Goal: Check status: Check status

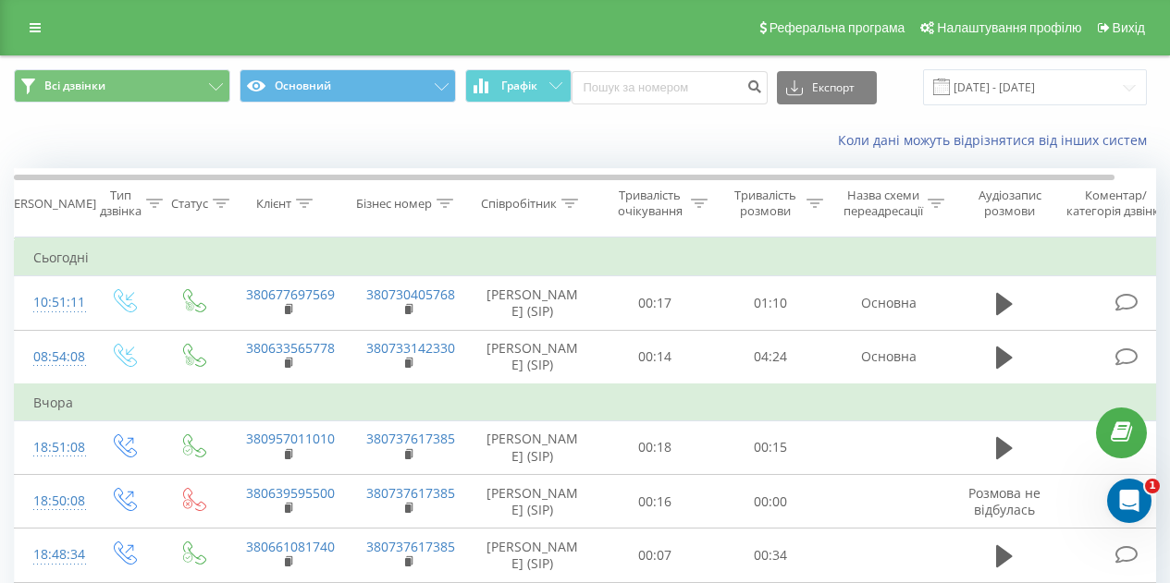
click at [668, 122] on div "Коли дані можуть відрізнятися вiд інших систем" at bounding box center [585, 140] width 1168 height 44
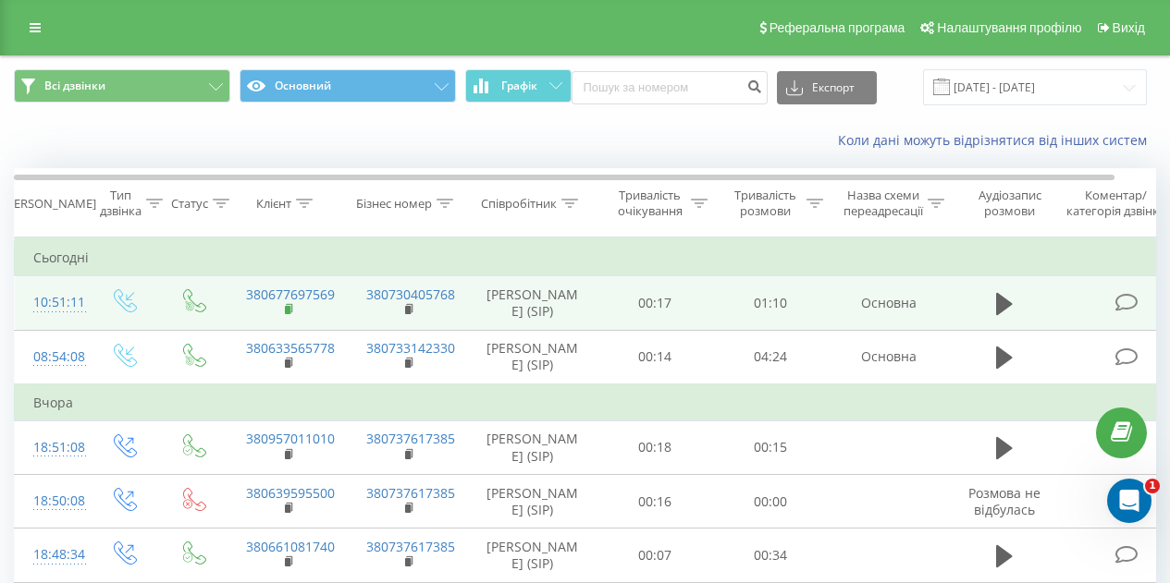
click at [287, 314] on rect at bounding box center [288, 310] width 6 height 8
click at [407, 314] on rect at bounding box center [408, 310] width 6 height 8
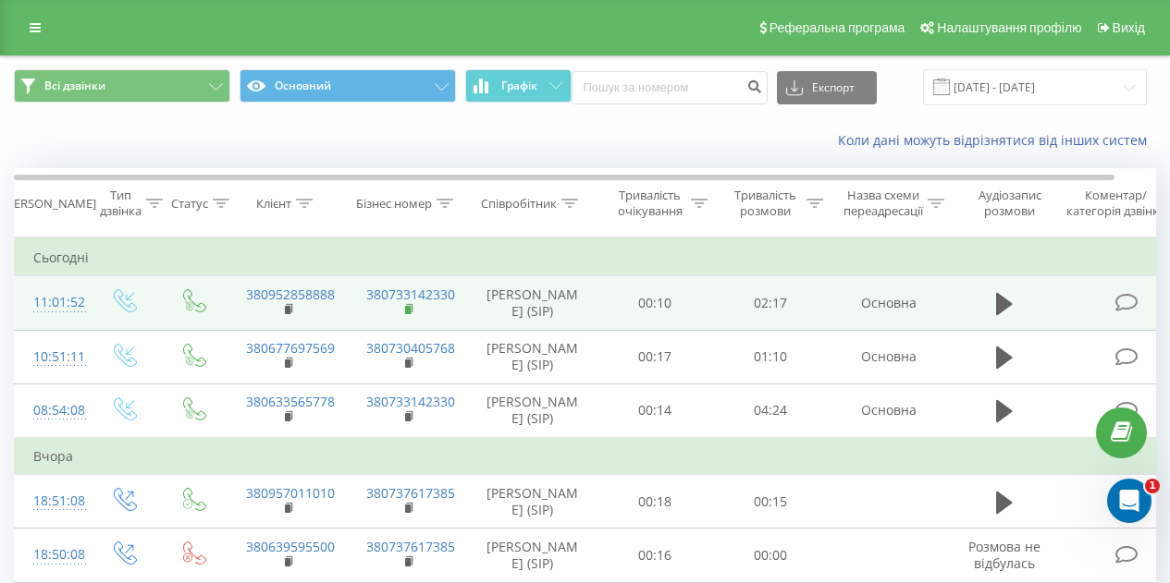
click at [410, 314] on rect at bounding box center [408, 310] width 6 height 8
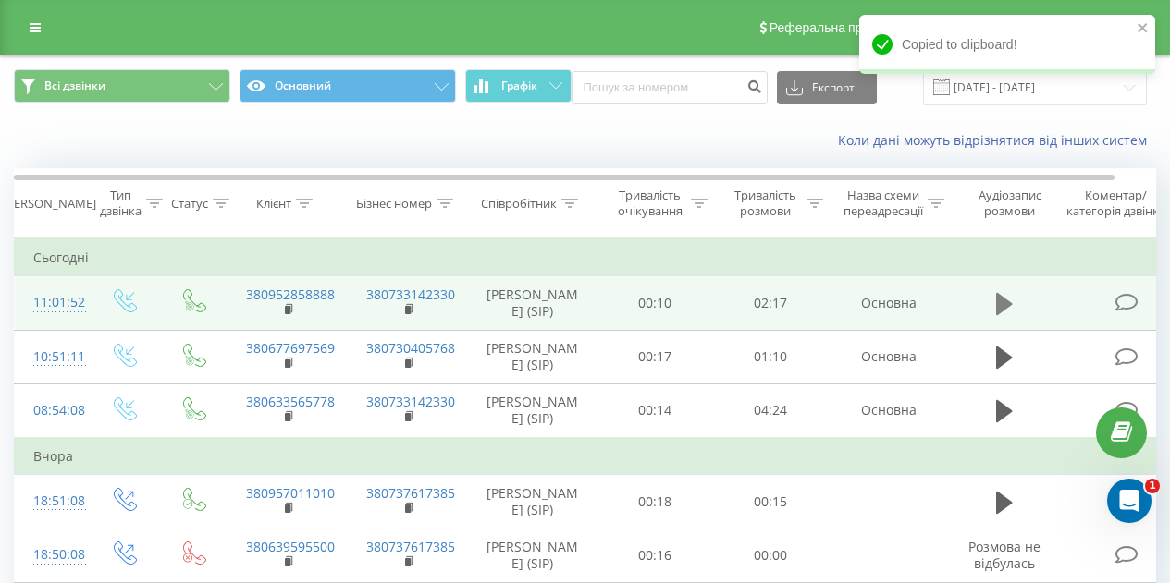
click at [1001, 307] on icon at bounding box center [1004, 304] width 17 height 22
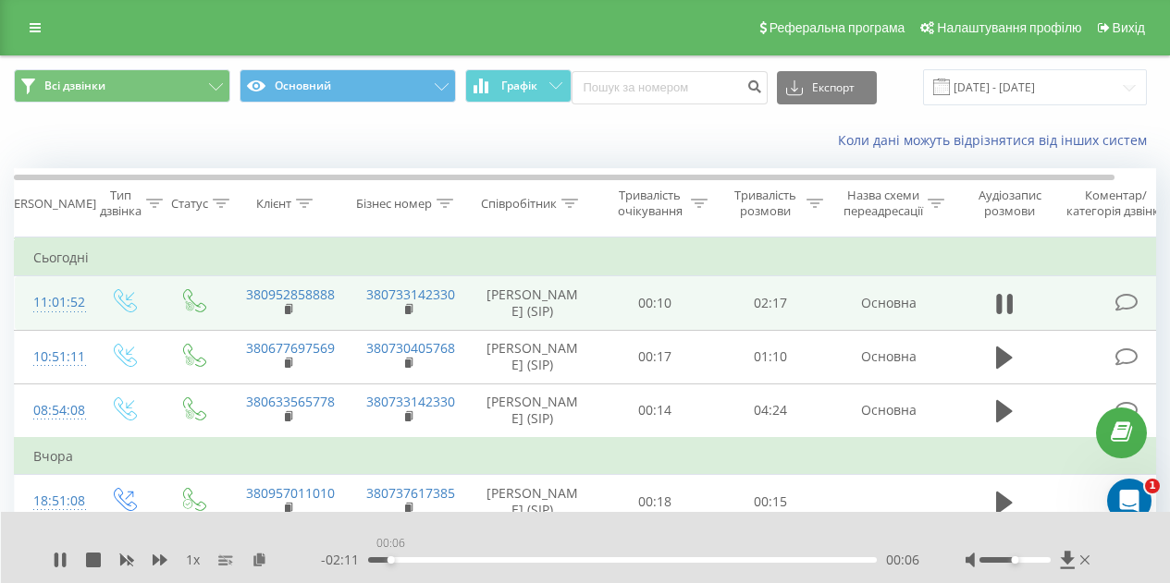
click at [390, 558] on div "00:06" at bounding box center [622, 561] width 509 height 6
click at [382, 563] on div "- 02:08 00:08 00:08" at bounding box center [620, 560] width 598 height 18
click at [375, 559] on div "00:02" at bounding box center [622, 561] width 509 height 6
click at [392, 563] on div "- 02:14 00:02 00:02" at bounding box center [620, 560] width 598 height 18
click at [398, 557] on div "- 02:14 00:03 00:03" at bounding box center [620, 560] width 598 height 18
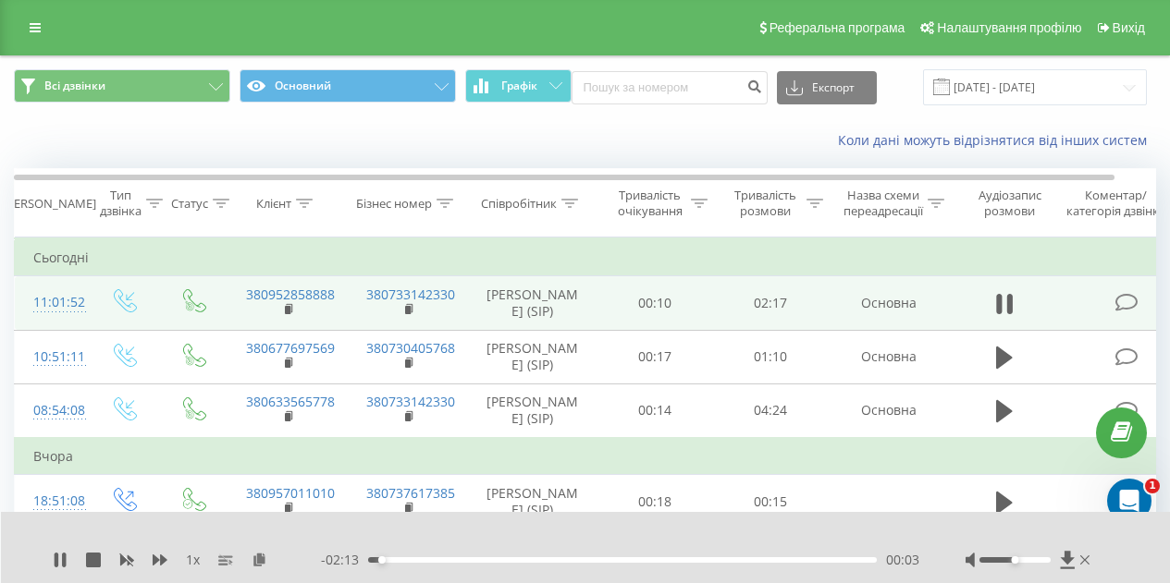
click at [404, 559] on div "00:03" at bounding box center [622, 561] width 509 height 6
click at [1024, 559] on div at bounding box center [1014, 561] width 71 height 6
click at [1039, 559] on div at bounding box center [1014, 561] width 71 height 6
click at [439, 560] on div "00:19" at bounding box center [622, 561] width 509 height 6
drag, startPoint x: 1035, startPoint y: 558, endPoint x: 1049, endPoint y: 558, distance: 14.8
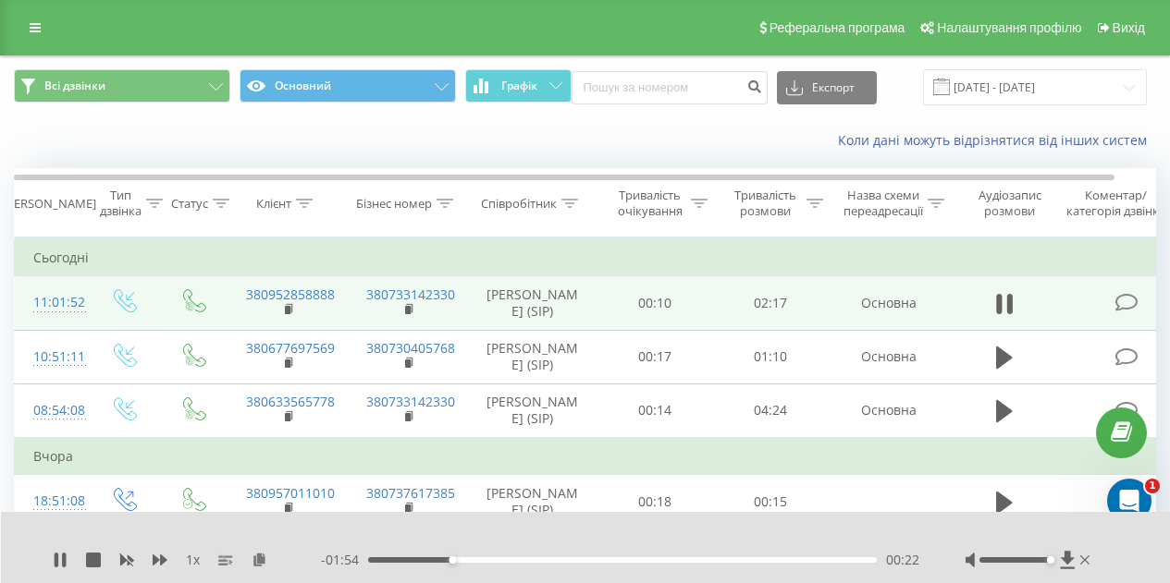
click at [1049, 558] on div "Accessibility label" at bounding box center [1050, 560] width 7 height 7
click at [55, 556] on icon at bounding box center [57, 560] width 4 height 15
click at [287, 314] on rect at bounding box center [288, 310] width 6 height 8
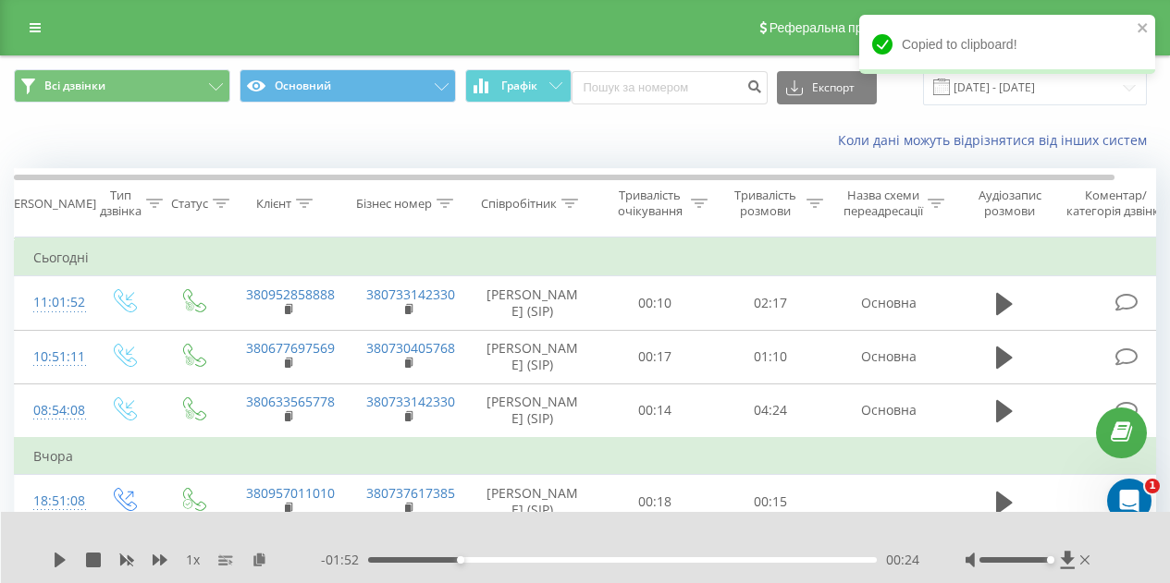
click at [664, 139] on div "Коли дані можуть відрізнятися вiд інших систем" at bounding box center [804, 140] width 730 height 18
